Goal: Task Accomplishment & Management: Use online tool/utility

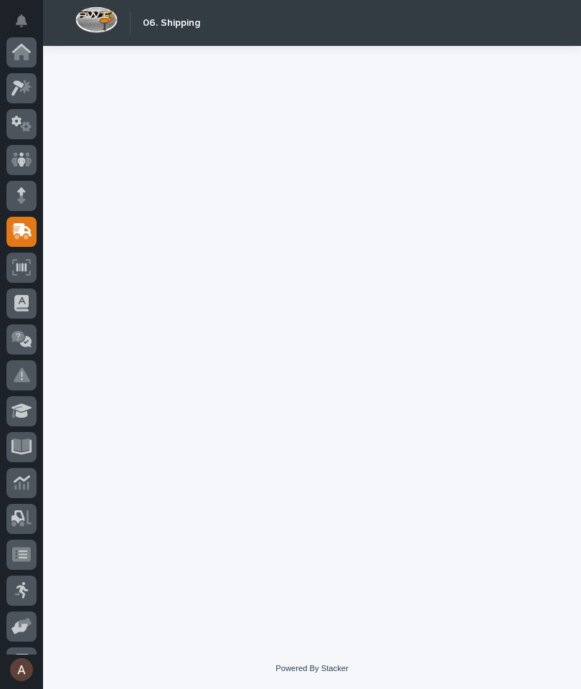
scroll to position [136, 0]
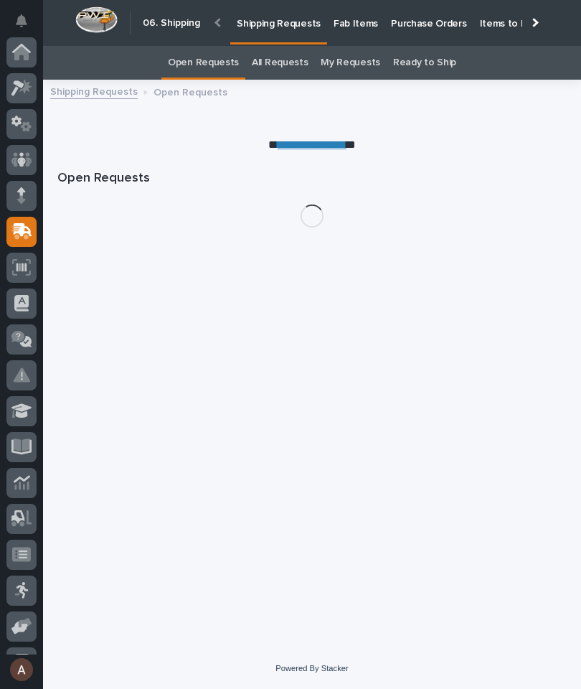
scroll to position [136, 0]
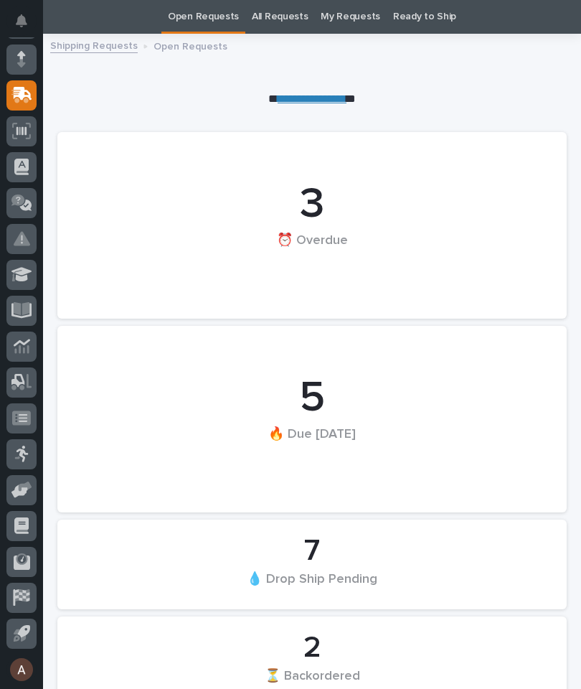
click at [25, 102] on icon at bounding box center [19, 97] width 17 height 14
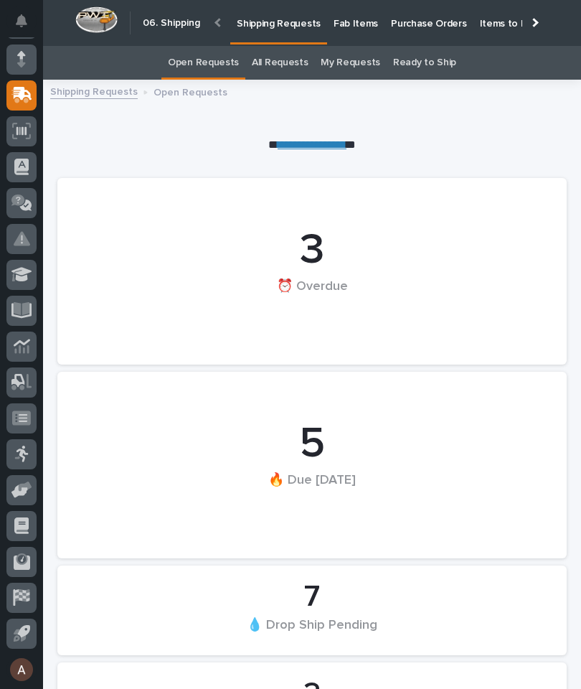
click at [534, 27] on div at bounding box center [533, 22] width 23 height 44
click at [378, 24] on p "Fab Items" at bounding box center [356, 15] width 44 height 30
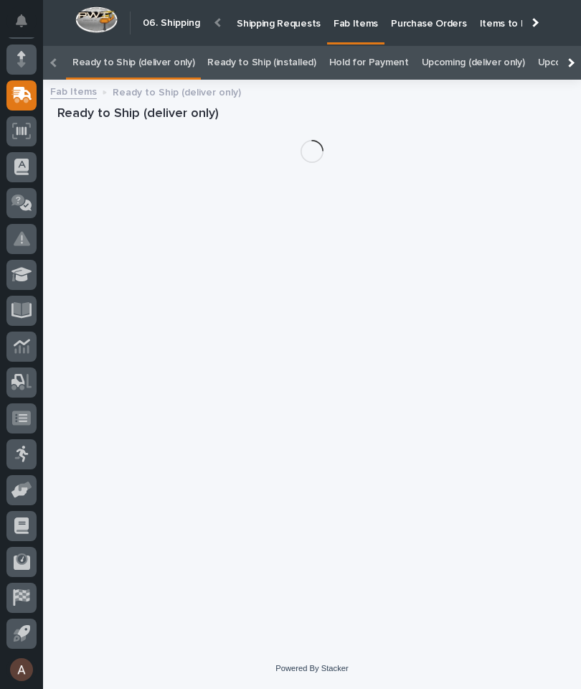
scroll to position [0, -101]
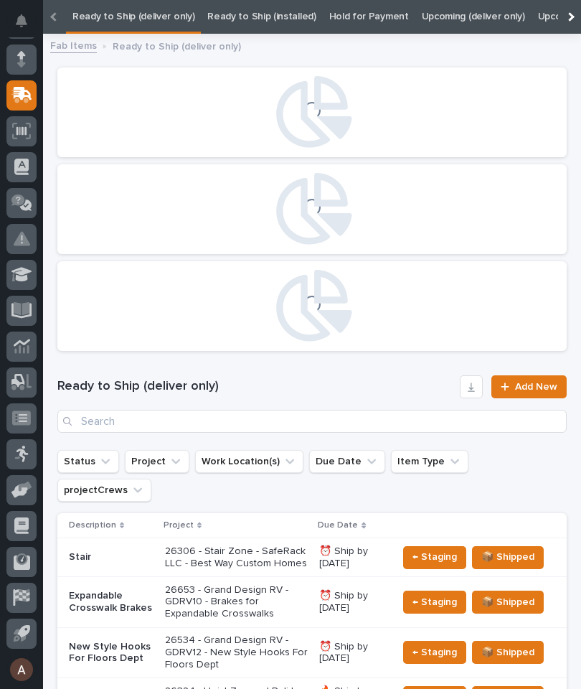
click at [563, 24] on div at bounding box center [569, 17] width 23 height 34
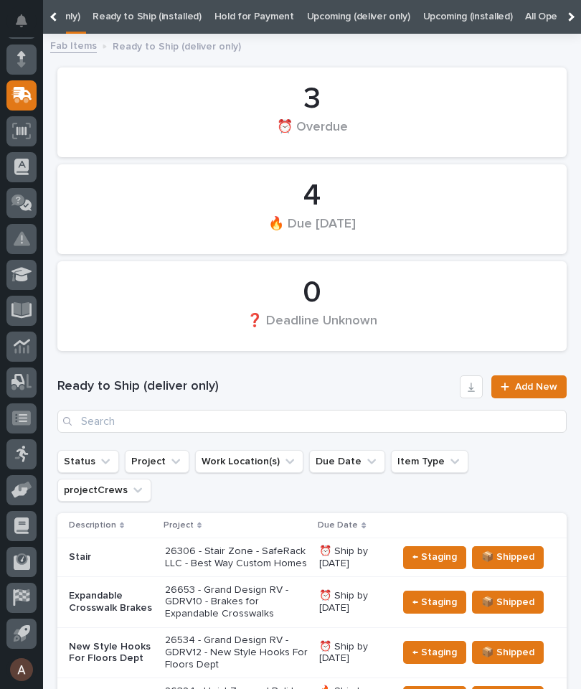
scroll to position [0, 145]
click at [546, 20] on link "All" at bounding box center [551, 17] width 10 height 34
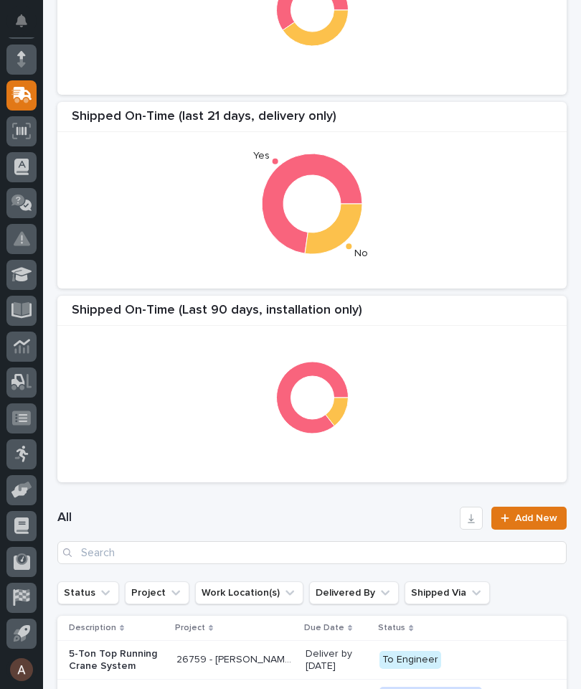
scroll to position [205, 0]
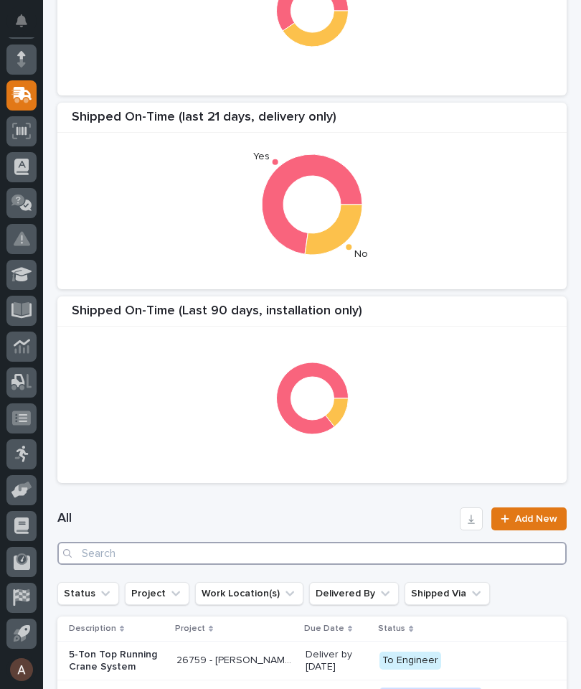
click at [360, 554] on input "Search" at bounding box center [312, 553] width 510 height 23
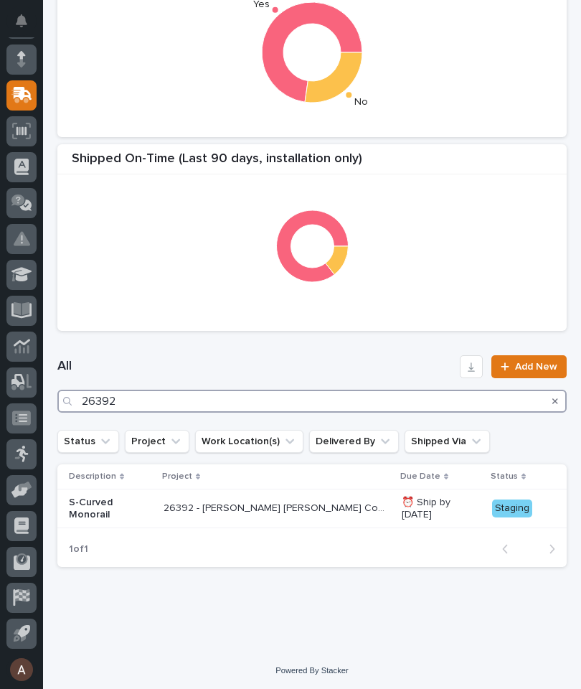
type input "26392"
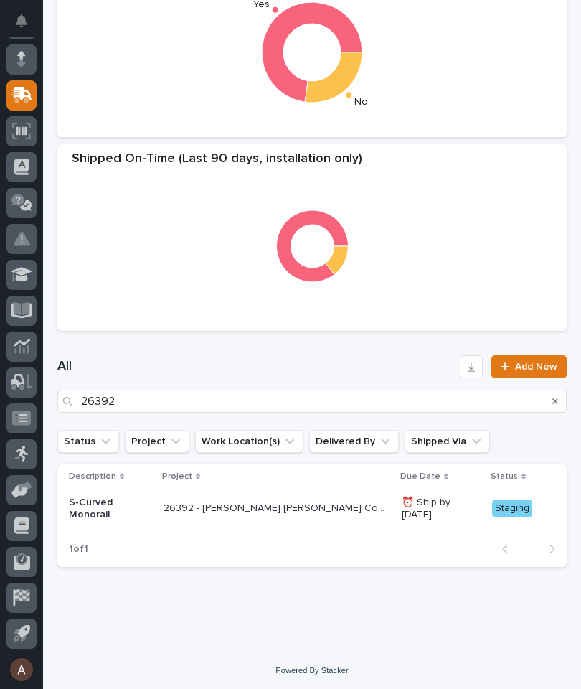
click at [389, 354] on div "All 26392 Add New" at bounding box center [312, 384] width 510 height 92
click at [92, 507] on p "S-Curved Monorail" at bounding box center [110, 509] width 83 height 24
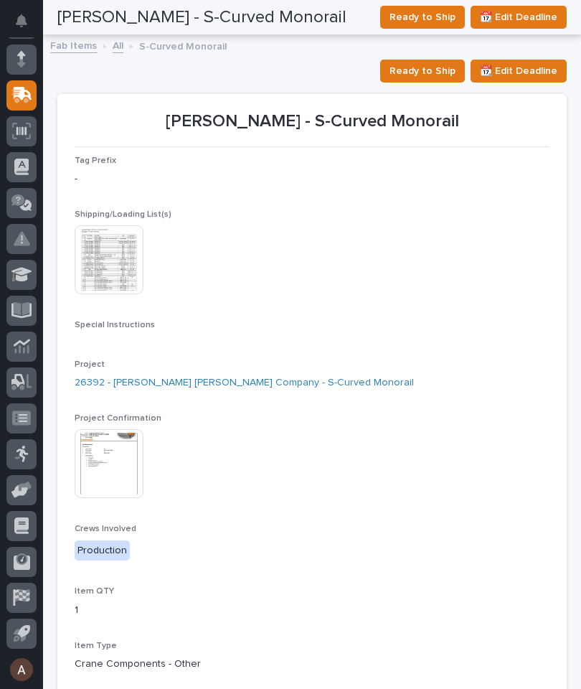
click at [136, 537] on section "Add/Edit Image(s) Photos This file cannot be opened Download File Add Signed BO…" at bounding box center [290, 356] width 431 height 375
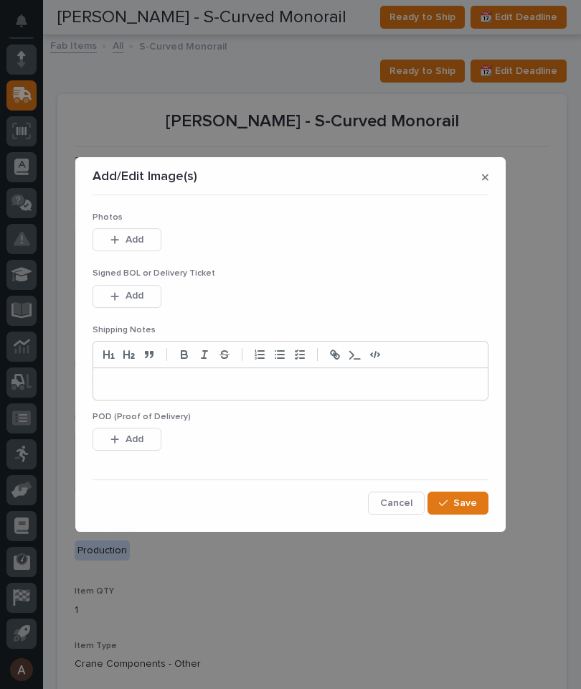
click at [138, 245] on span "Add" at bounding box center [135, 239] width 18 height 13
click at [132, 251] on button "Add" at bounding box center [127, 239] width 69 height 23
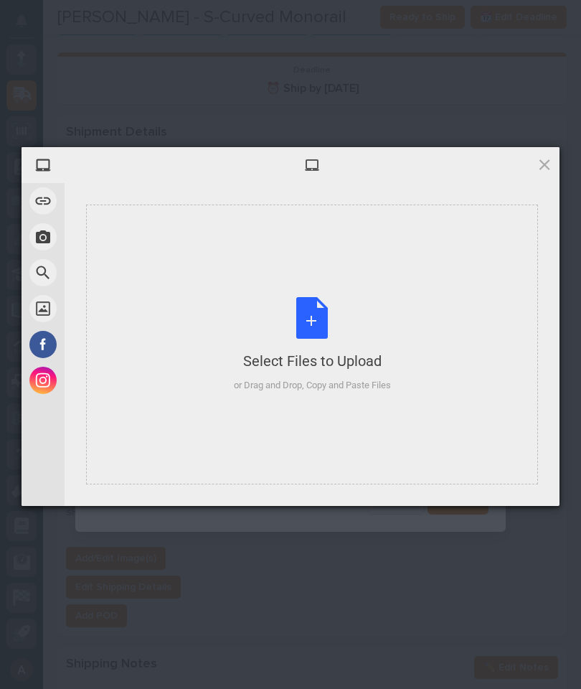
click at [421, 304] on div "Select Files to Upload or Drag and Drop, Copy and Paste Files" at bounding box center [312, 345] width 452 height 280
